Goal: Task Accomplishment & Management: Use online tool/utility

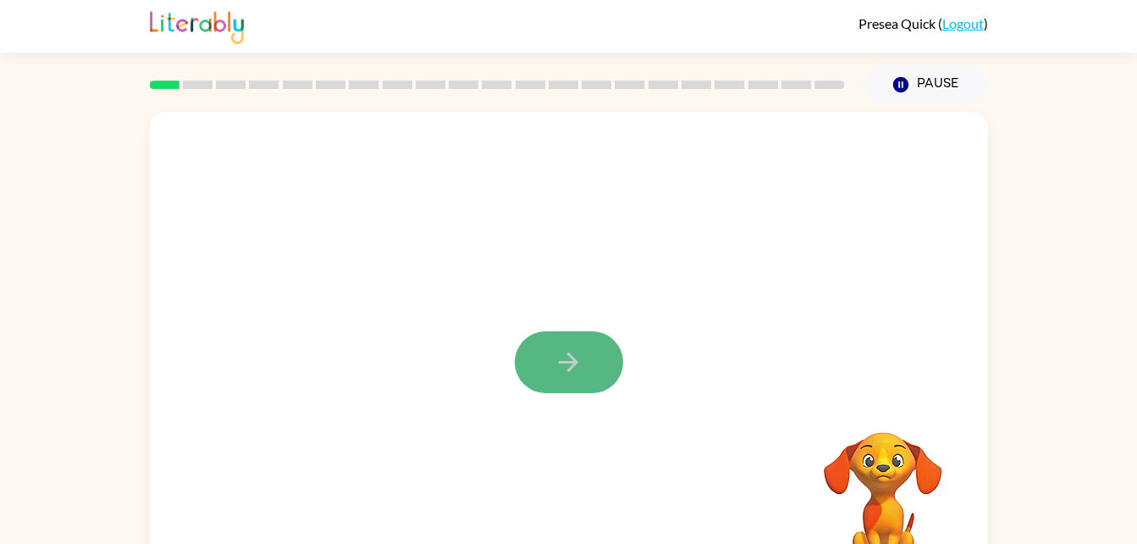
click at [588, 356] on button "button" at bounding box center [569, 362] width 108 height 62
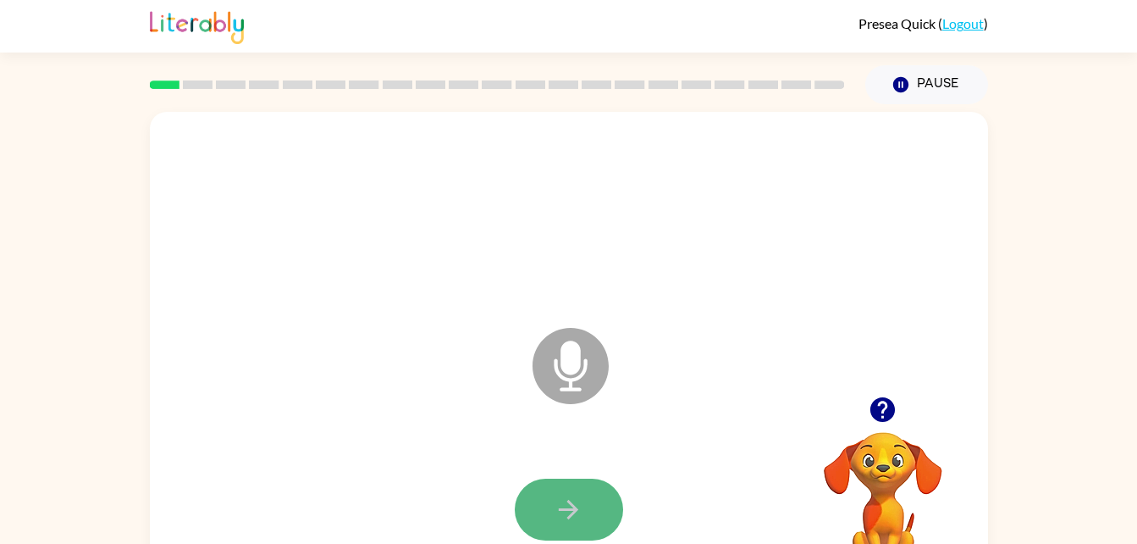
click at [574, 500] on icon "button" at bounding box center [569, 509] width 30 height 30
click at [566, 484] on button "button" at bounding box center [569, 509] width 108 height 62
drag, startPoint x: 566, startPoint y: 484, endPoint x: 568, endPoint y: 517, distance: 33.1
click at [568, 517] on icon "button" at bounding box center [568, 509] width 19 height 19
click at [574, 496] on icon "button" at bounding box center [569, 509] width 30 height 30
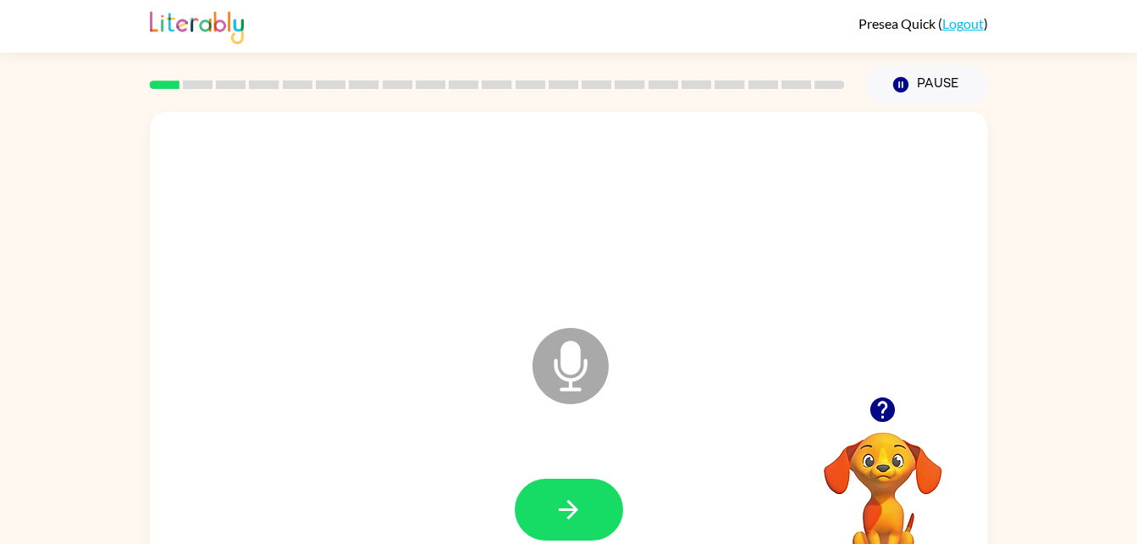
click at [574, 496] on icon "button" at bounding box center [569, 509] width 30 height 30
click at [577, 499] on icon "button" at bounding box center [569, 509] width 30 height 30
click at [573, 494] on icon "button" at bounding box center [569, 509] width 30 height 30
click at [574, 493] on button "button" at bounding box center [569, 509] width 108 height 62
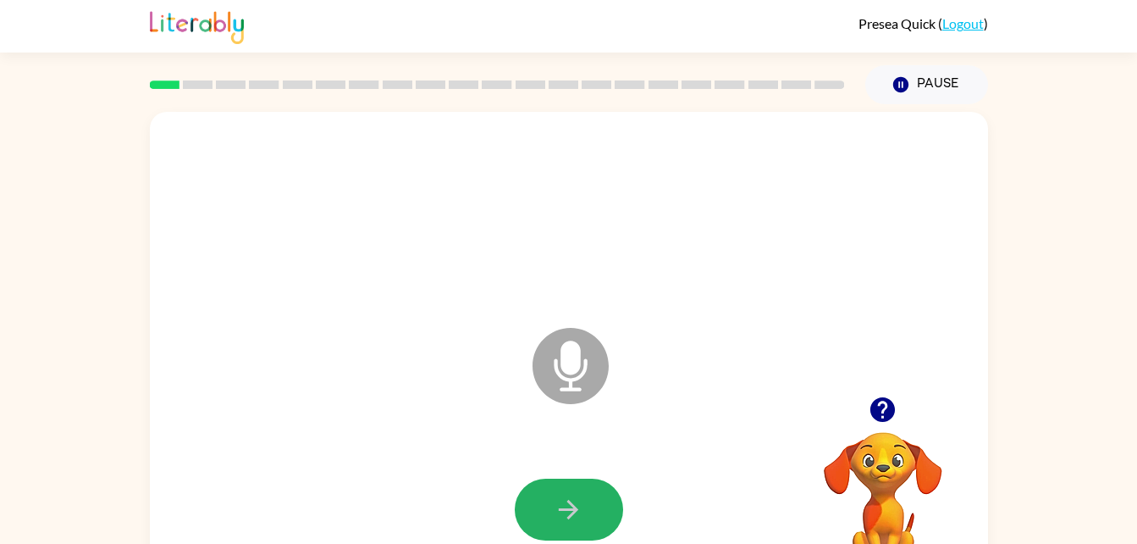
click at [573, 493] on button "button" at bounding box center [569, 509] width 108 height 62
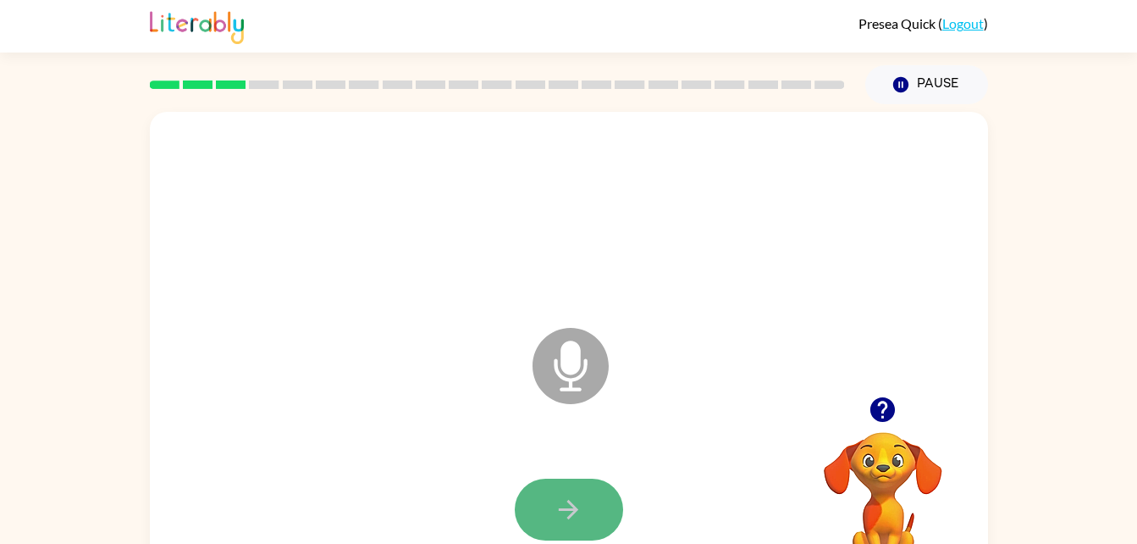
click at [573, 493] on button "button" at bounding box center [569, 509] width 108 height 62
click at [573, 491] on button "button" at bounding box center [569, 509] width 108 height 62
click at [576, 492] on button "button" at bounding box center [569, 509] width 108 height 62
click at [588, 496] on button "button" at bounding box center [569, 509] width 108 height 62
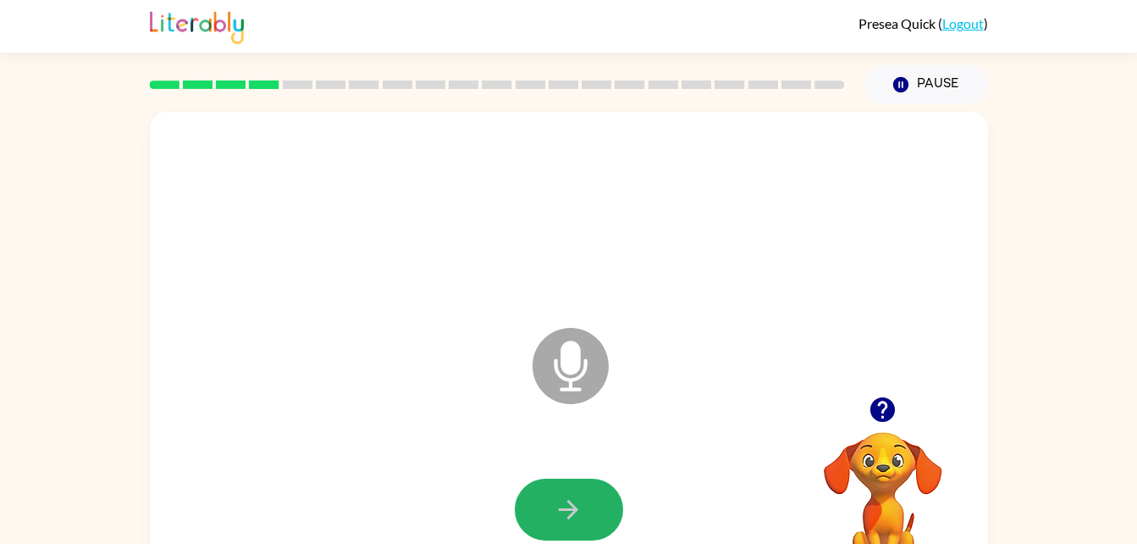
click at [588, 496] on button "button" at bounding box center [569, 509] width 108 height 62
click at [583, 504] on button "button" at bounding box center [569, 509] width 108 height 62
click at [572, 500] on icon "button" at bounding box center [569, 509] width 30 height 30
click at [575, 501] on icon "button" at bounding box center [569, 509] width 30 height 30
click at [592, 500] on button "button" at bounding box center [569, 509] width 108 height 62
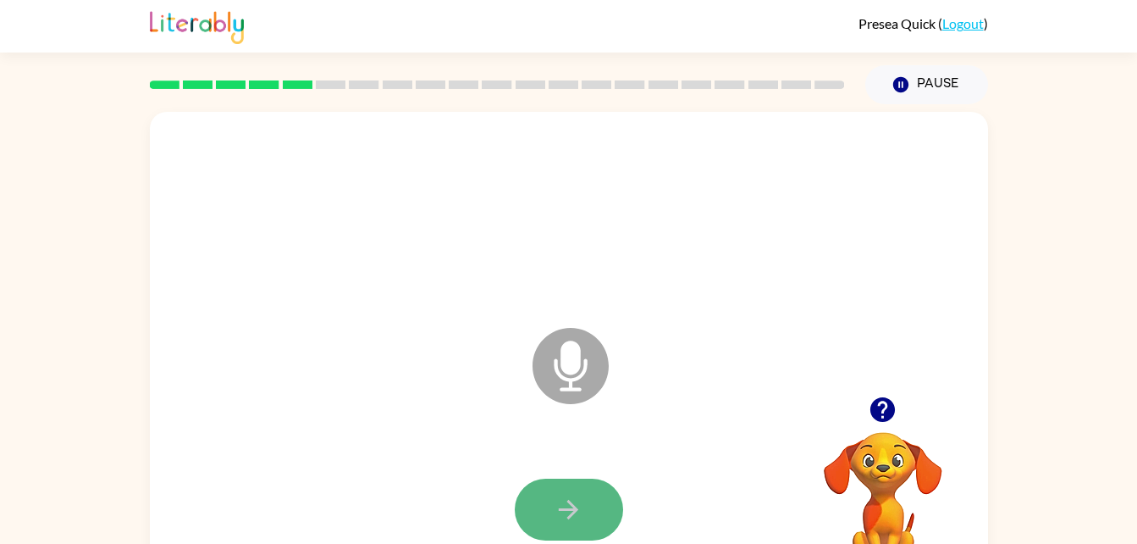
click at [600, 492] on button "button" at bounding box center [569, 509] width 108 height 62
click at [621, 464] on div at bounding box center [569, 509] width 804 height 139
click at [579, 488] on button "button" at bounding box center [569, 509] width 108 height 62
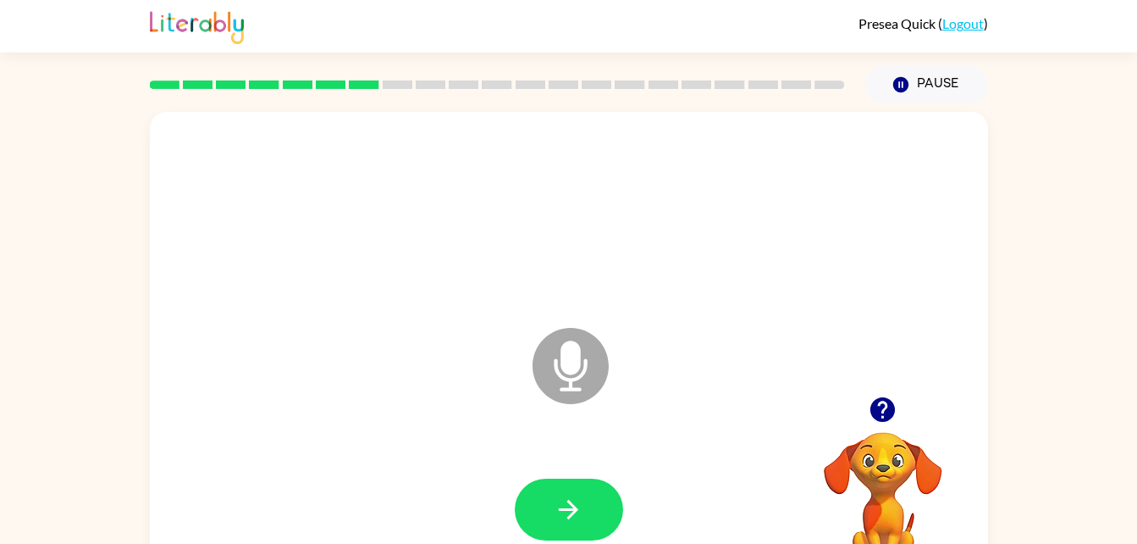
click at [579, 488] on button "button" at bounding box center [569, 509] width 108 height 62
click at [578, 490] on button "button" at bounding box center [569, 509] width 108 height 62
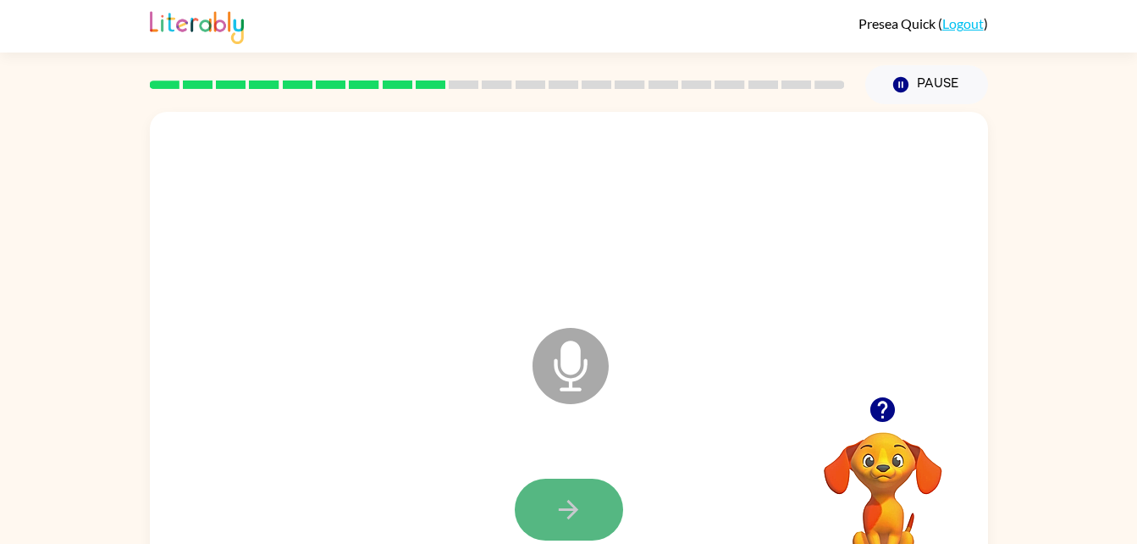
click at [579, 492] on button "button" at bounding box center [569, 509] width 108 height 62
click at [586, 345] on icon at bounding box center [571, 366] width 76 height 76
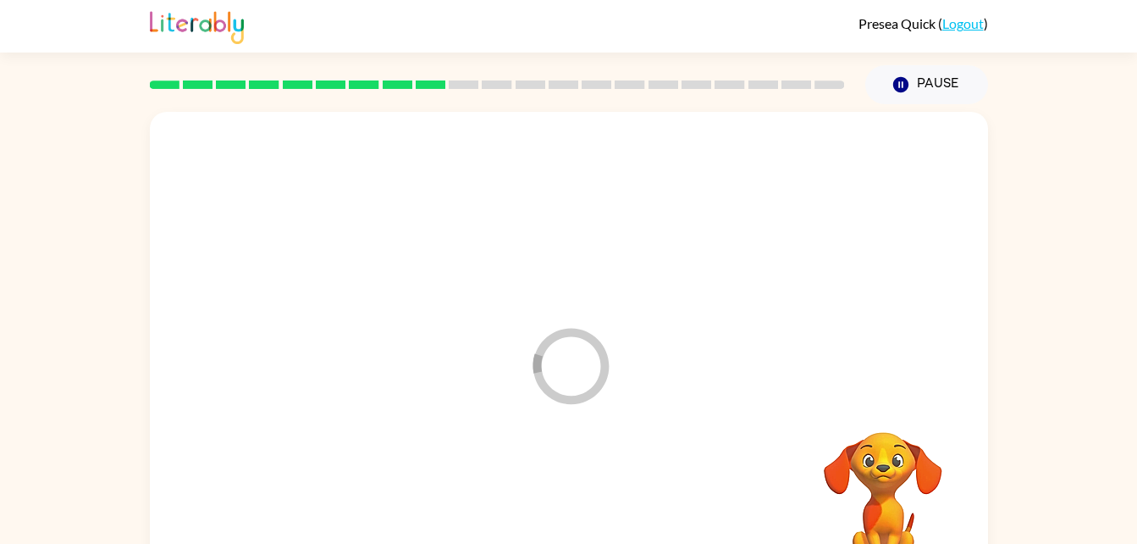
click at [901, 441] on video "Your browser must support playing .mp4 files to use Literably. Please try using…" at bounding box center [882, 490] width 169 height 169
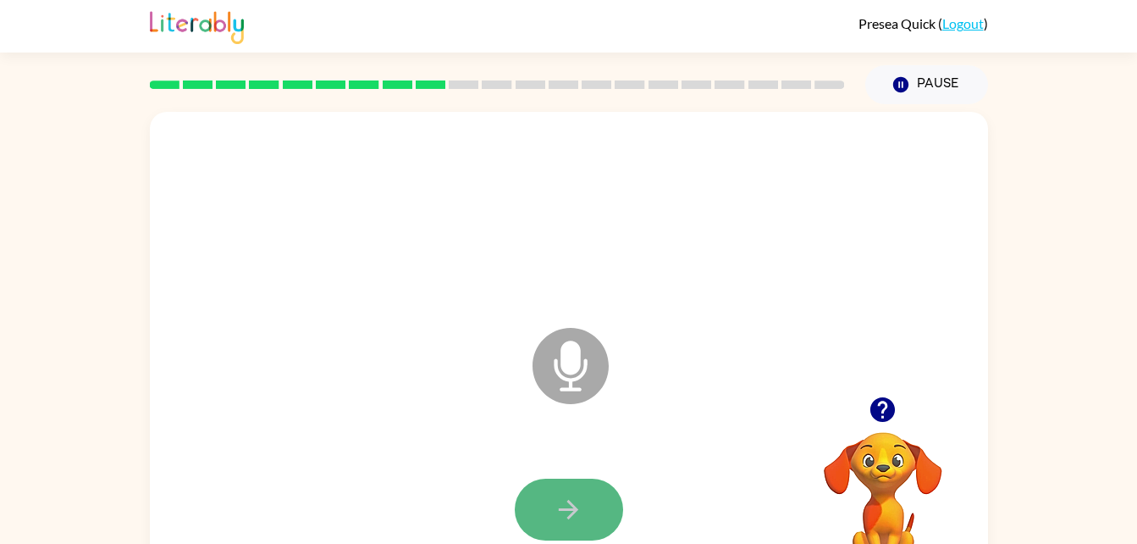
click at [591, 480] on button "button" at bounding box center [569, 509] width 108 height 62
click at [575, 517] on icon "button" at bounding box center [569, 509] width 30 height 30
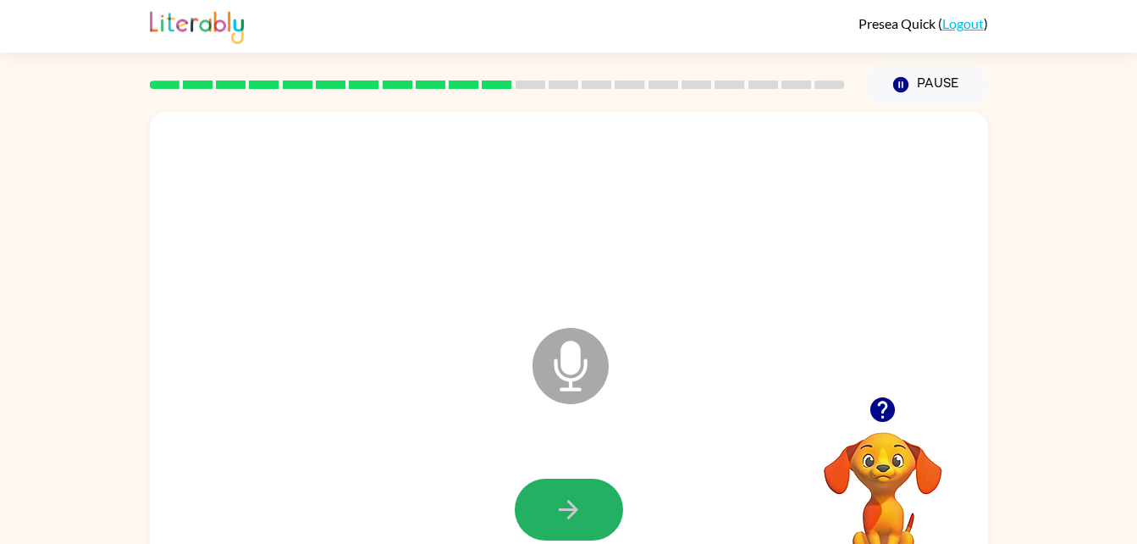
click at [575, 517] on icon "button" at bounding box center [569, 509] width 30 height 30
click at [566, 502] on icon "button" at bounding box center [569, 509] width 30 height 30
click at [562, 508] on icon "button" at bounding box center [568, 509] width 19 height 19
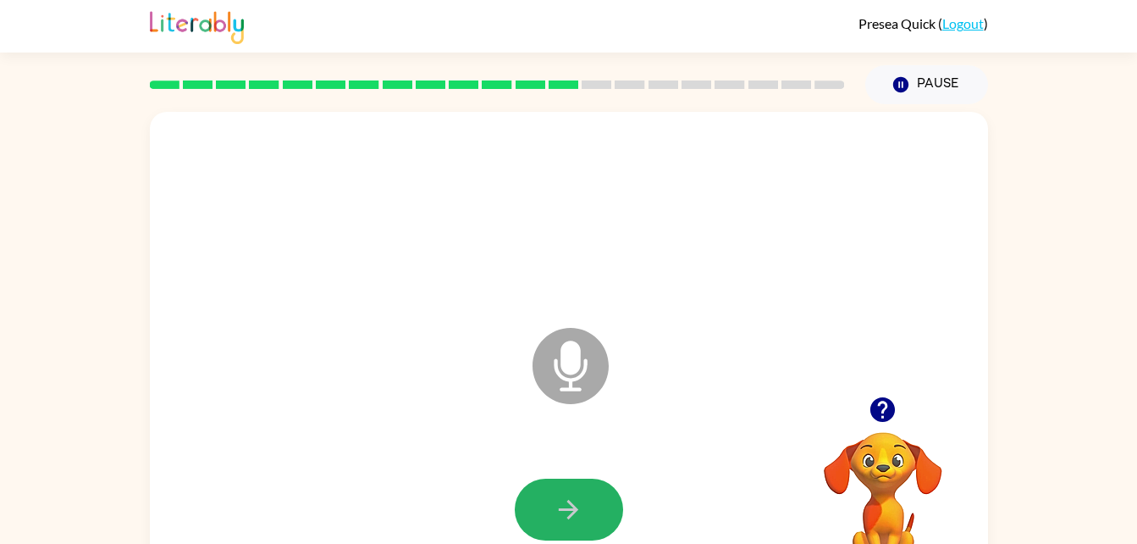
click at [567, 507] on icon "button" at bounding box center [569, 509] width 30 height 30
click at [567, 514] on icon "button" at bounding box center [569, 509] width 30 height 30
click at [567, 517] on icon "button" at bounding box center [569, 509] width 30 height 30
